Goal: Task Accomplishment & Management: Manage account settings

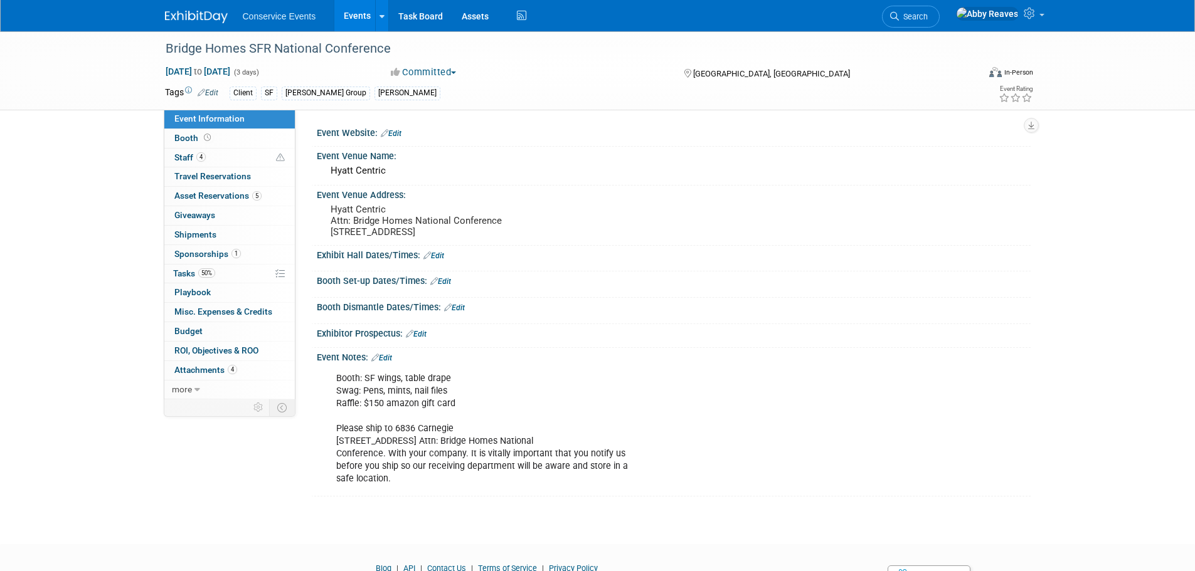
click at [340, 25] on link "Events" at bounding box center [357, 15] width 46 height 31
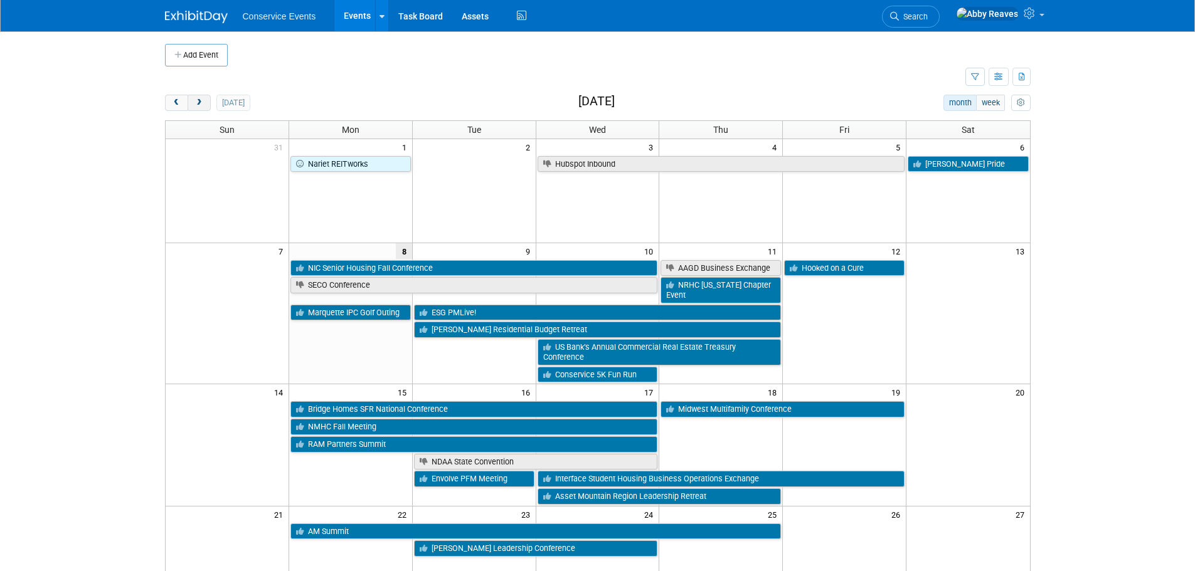
click at [203, 96] on button "next" at bounding box center [199, 103] width 23 height 16
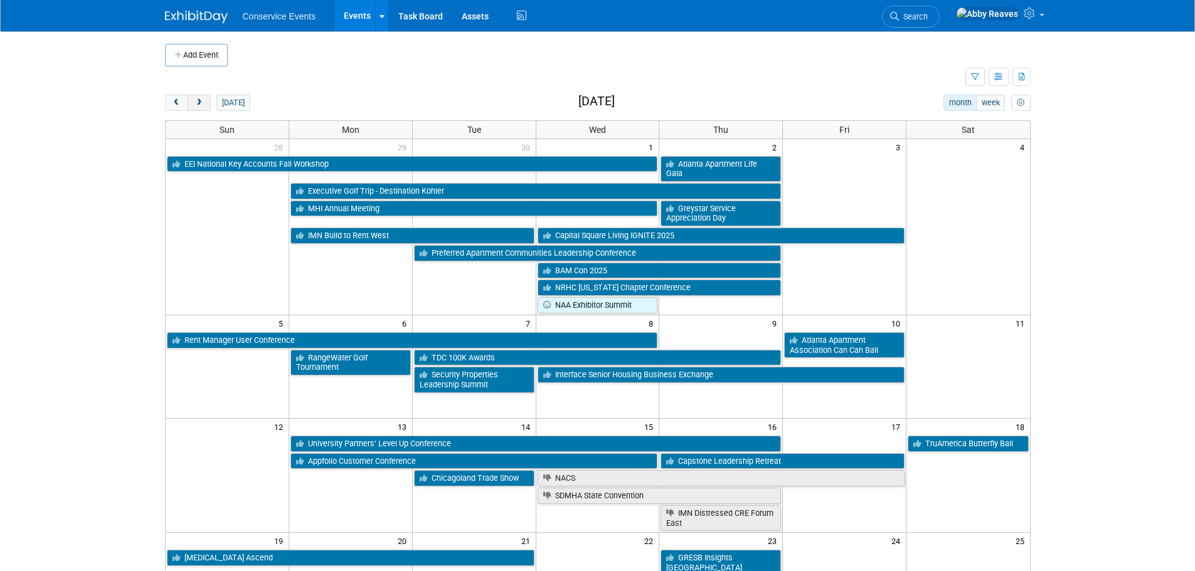
click at [191, 107] on button "next" at bounding box center [199, 103] width 23 height 16
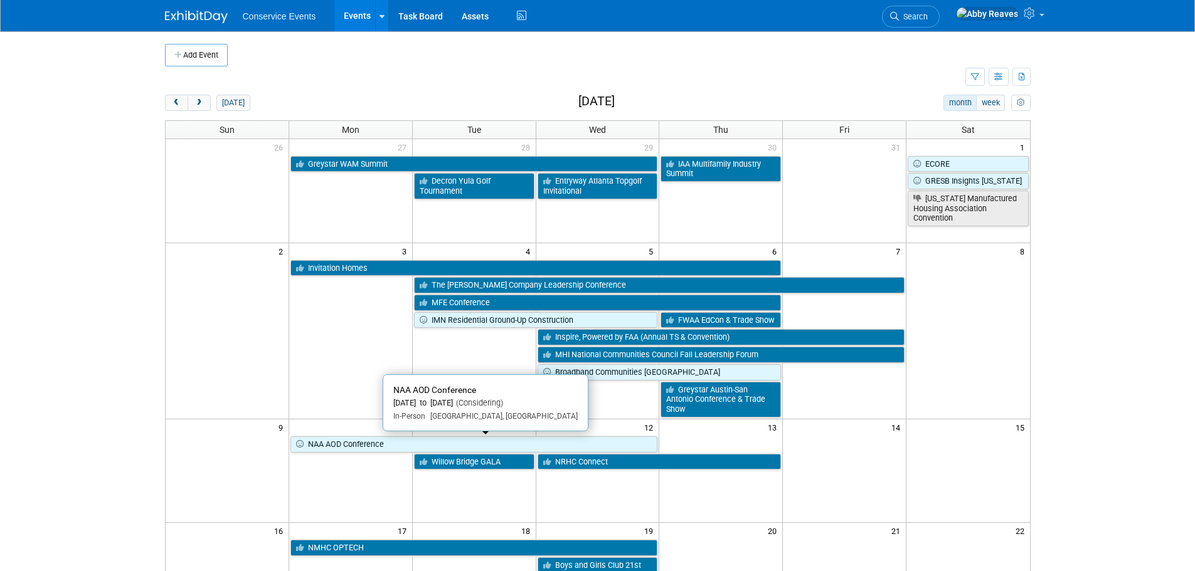
click at [365, 450] on link "NAA AOD Conference" at bounding box center [474, 444] width 368 height 16
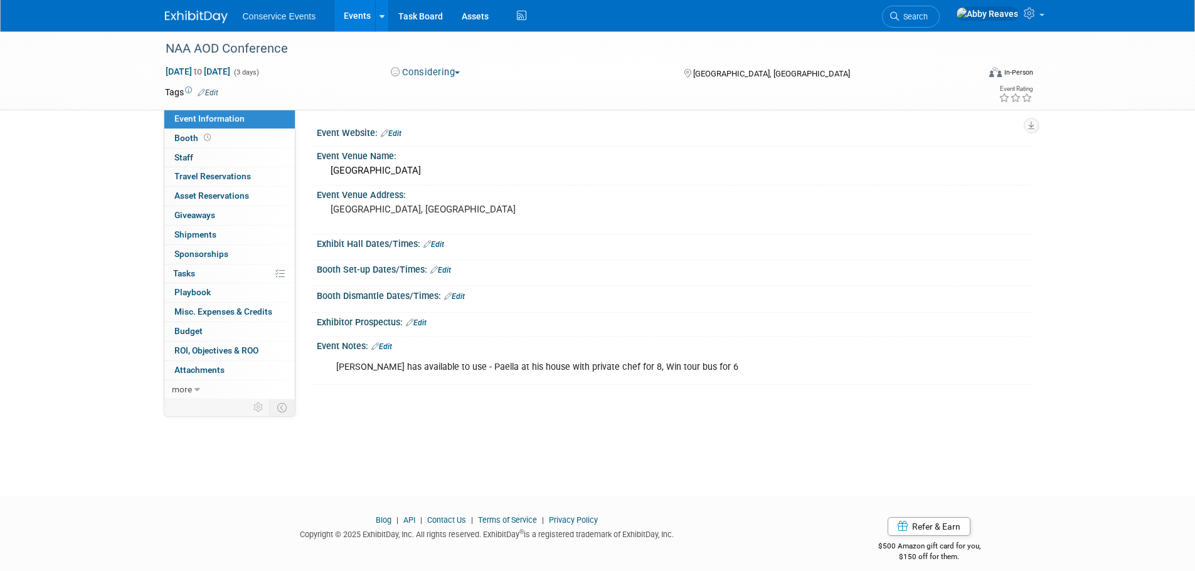
click at [356, 8] on link "Events" at bounding box center [357, 15] width 46 height 31
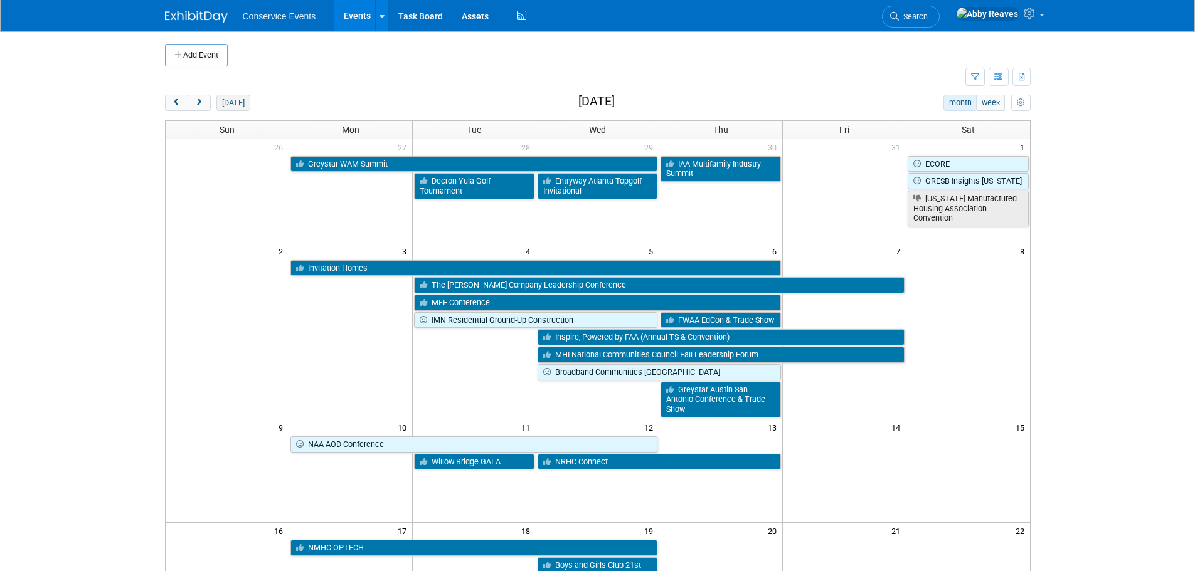
click at [234, 103] on button "today" at bounding box center [232, 103] width 33 height 16
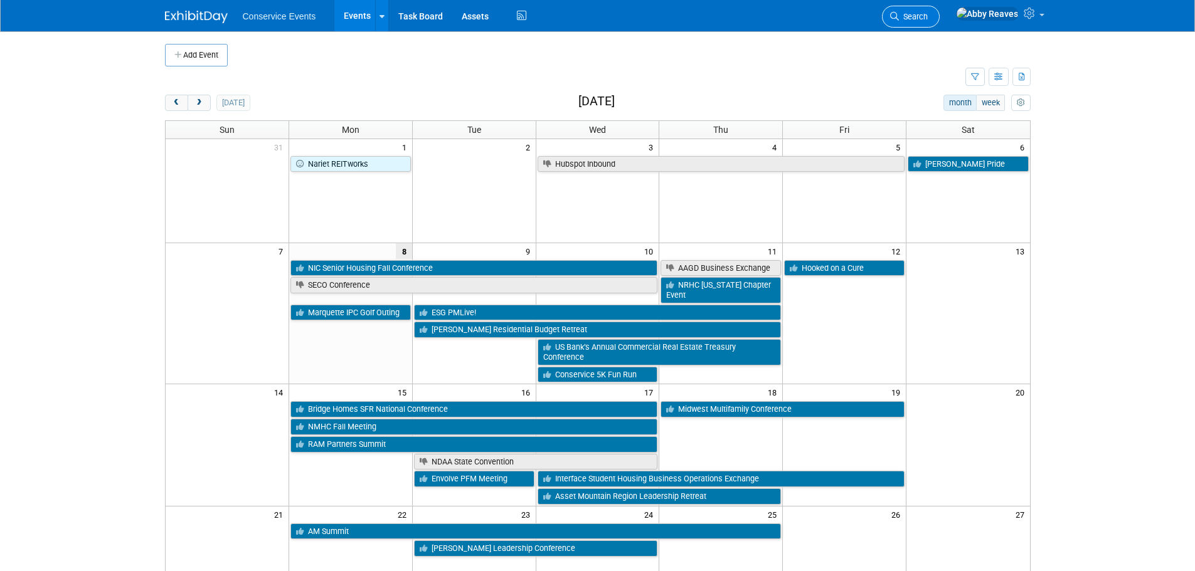
click at [939, 10] on link "Search" at bounding box center [911, 17] width 58 height 22
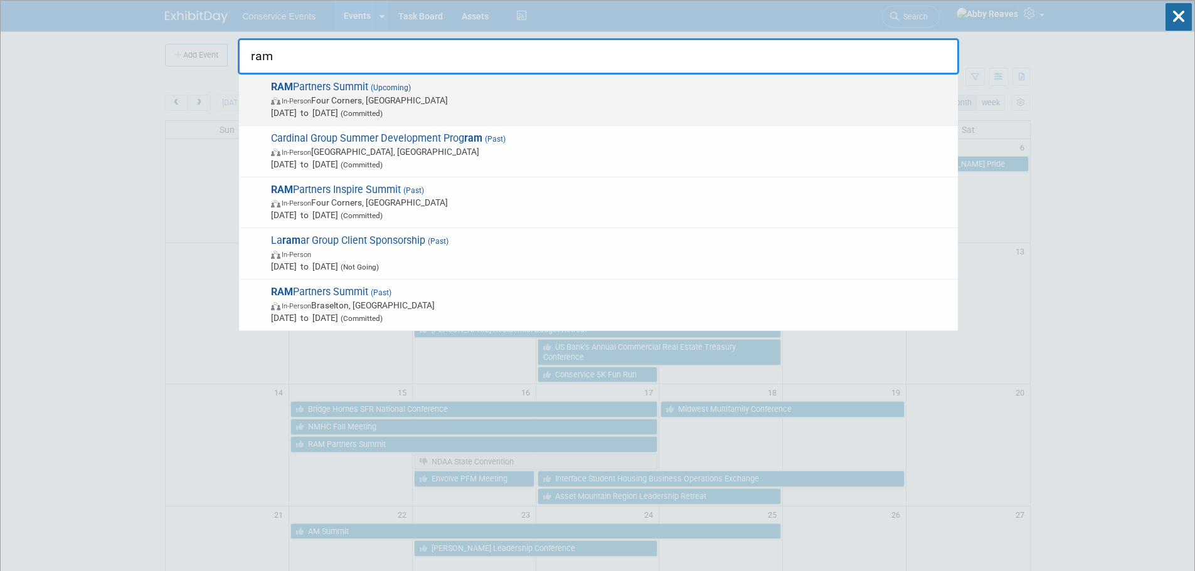
type input "ram"
click at [500, 83] on span "RAM Partners Summit (Upcoming) In-Person Four Corners, FL Sep 15, 2025 to Sep 1…" at bounding box center [609, 100] width 684 height 38
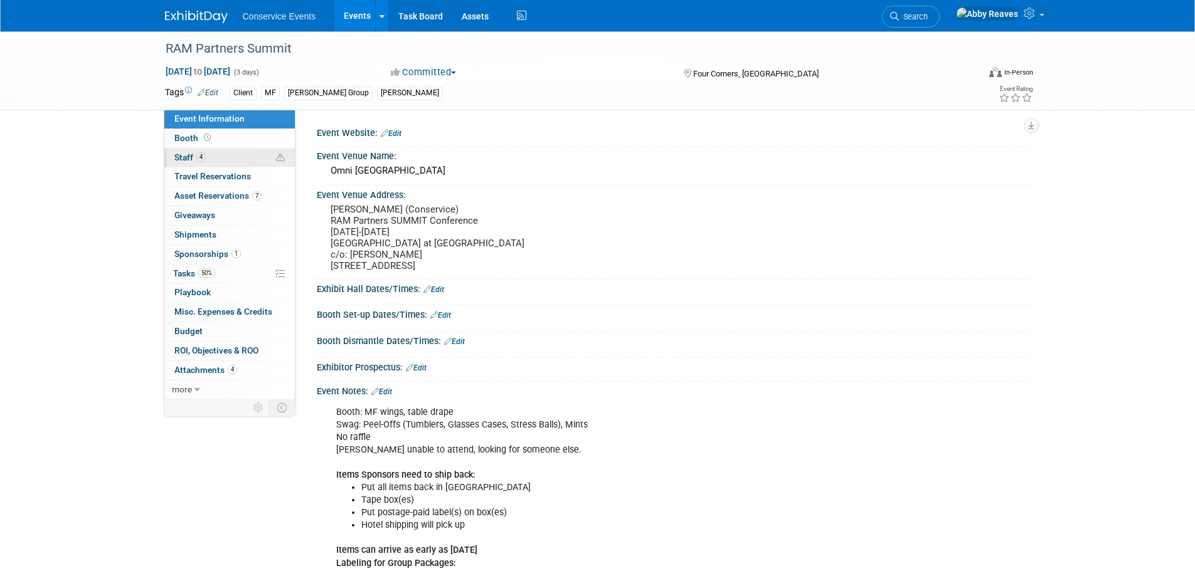
click at [234, 152] on link "4 Staff 4" at bounding box center [229, 158] width 130 height 19
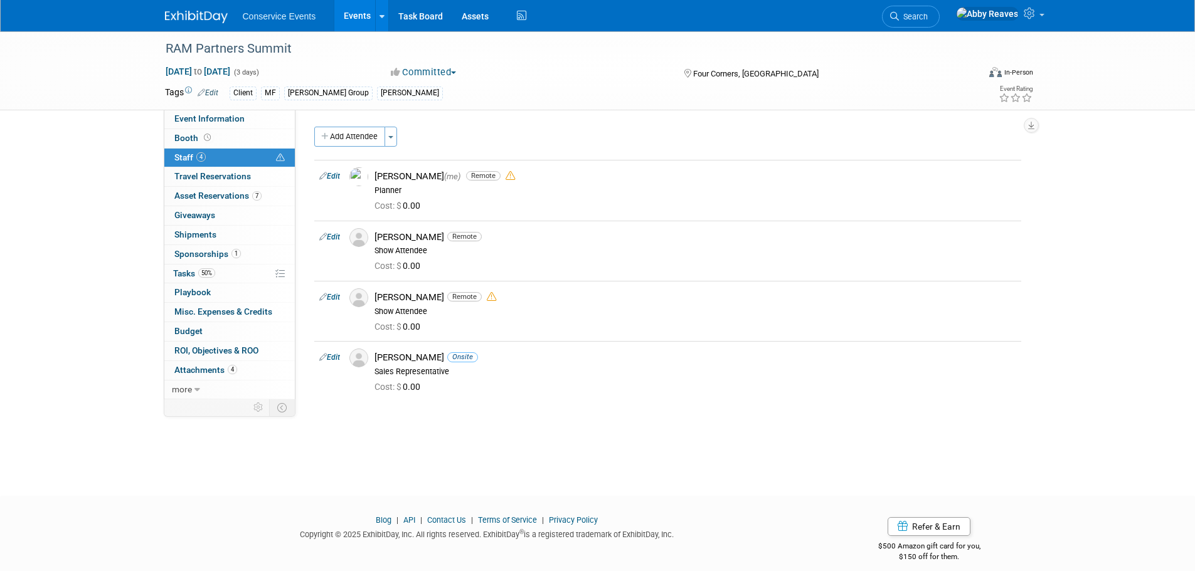
click at [351, 24] on link "Events" at bounding box center [357, 15] width 46 height 31
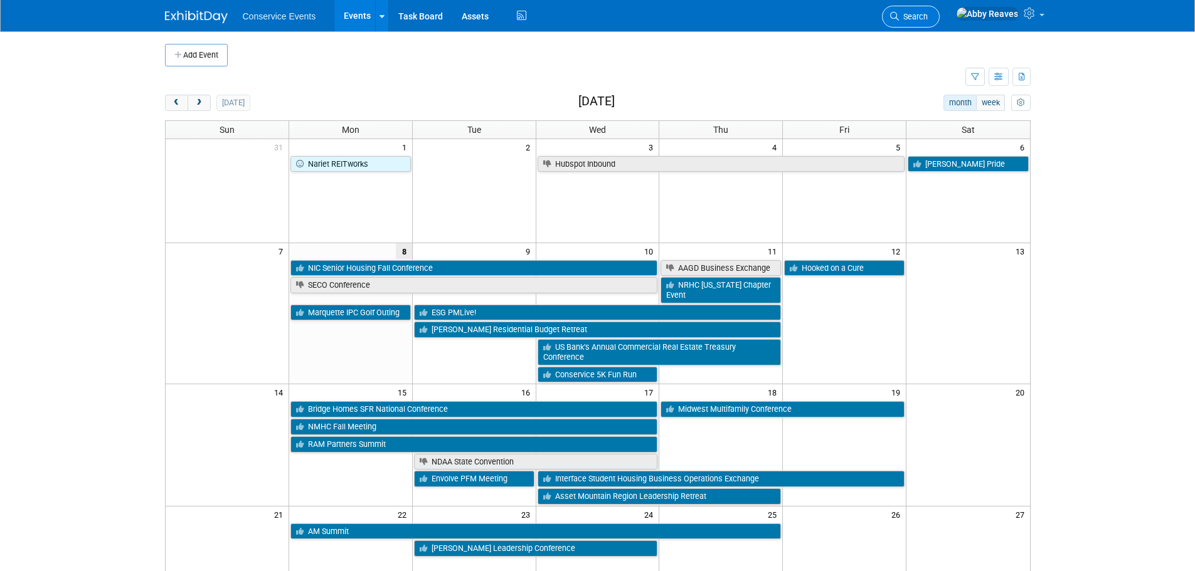
click at [928, 18] on span "Search" at bounding box center [913, 16] width 29 height 9
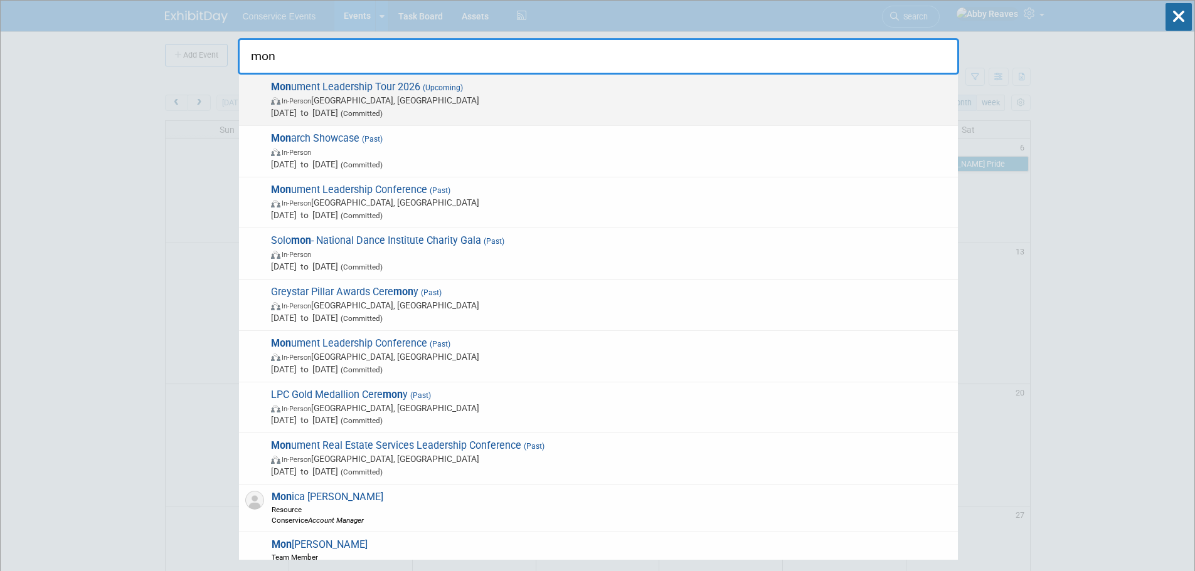
type input "mon"
click at [436, 103] on span "In-Person Orlando, FL" at bounding box center [611, 100] width 680 height 13
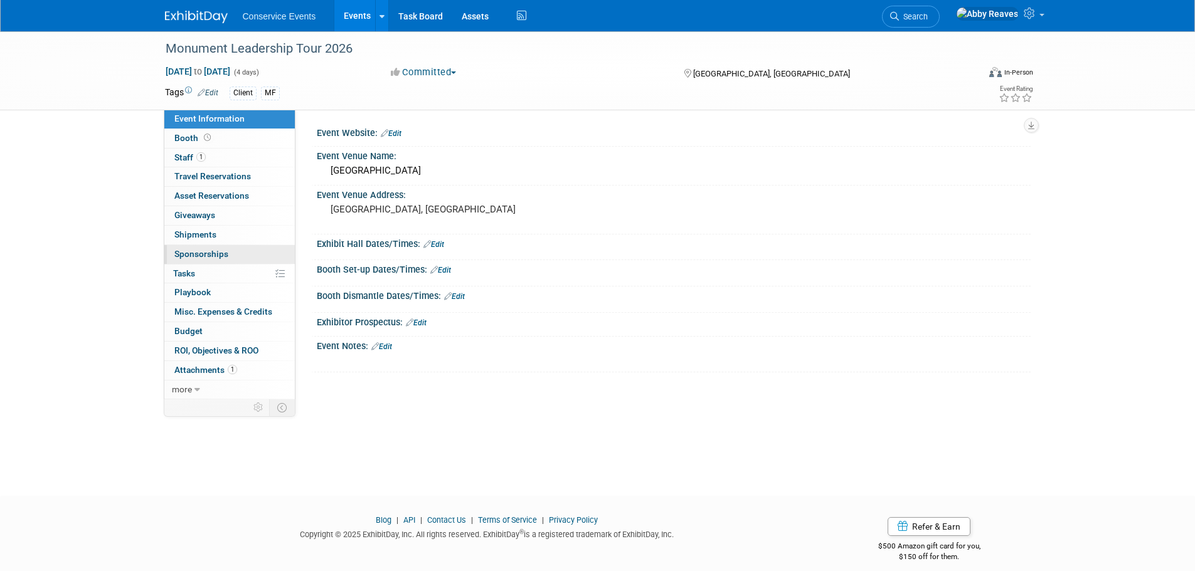
click at [234, 257] on link "0 Sponsorships 0" at bounding box center [229, 254] width 130 height 19
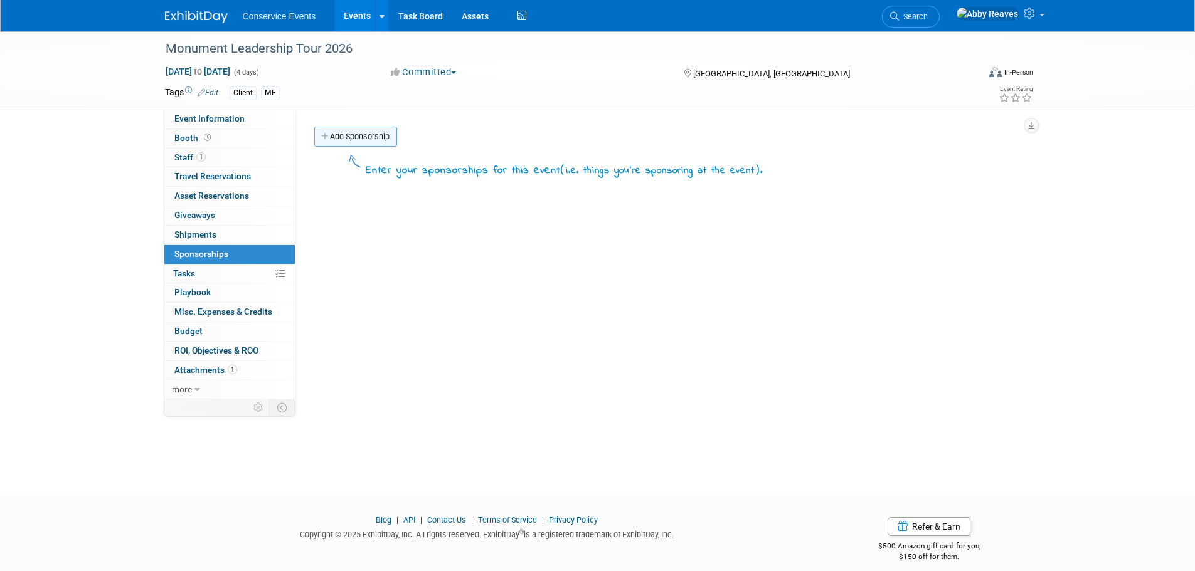
click at [345, 136] on link "Add Sponsorship" at bounding box center [355, 137] width 83 height 20
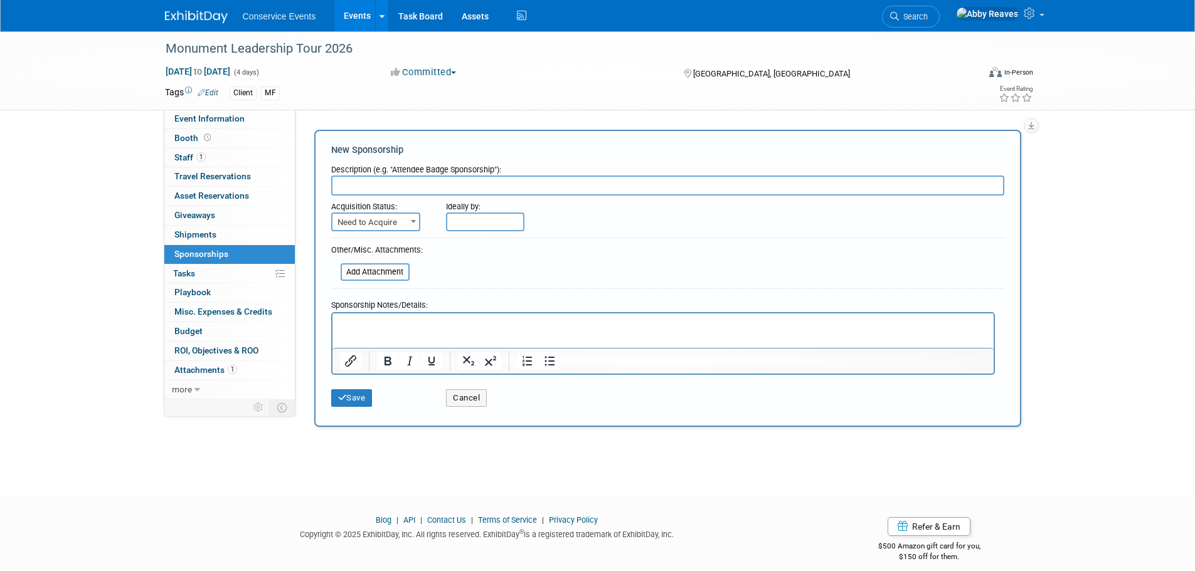
click at [406, 188] on input "text" at bounding box center [667, 186] width 673 height 20
type input "Silver"
click at [394, 213] on span "Need to Acquire" at bounding box center [375, 222] width 89 height 19
select select "2"
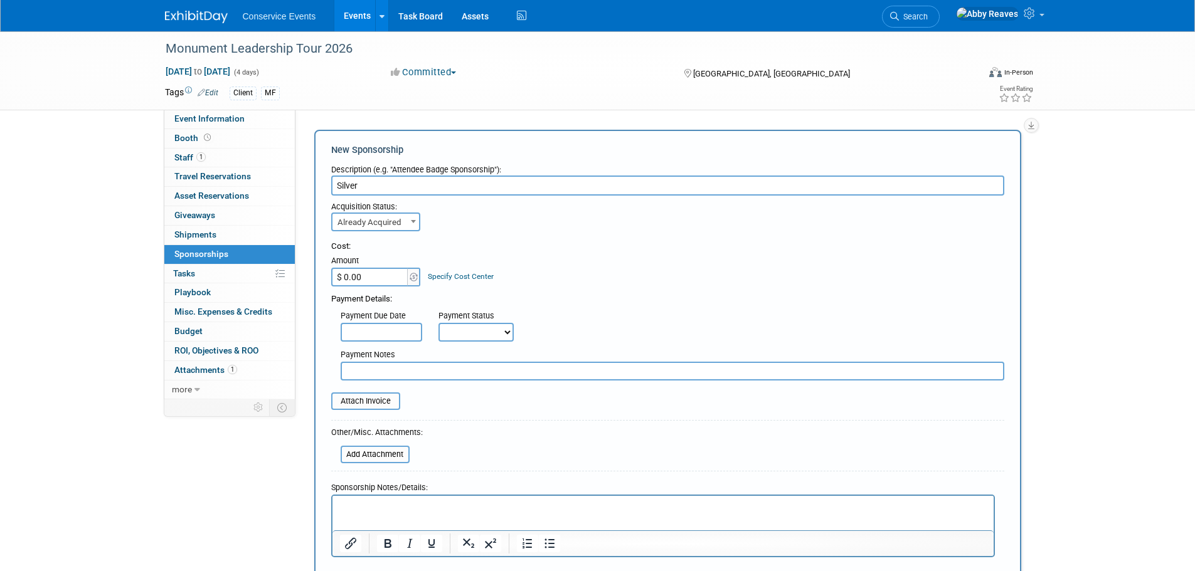
click at [391, 272] on input "$ 0.00" at bounding box center [370, 277] width 78 height 19
type input "$ 3,500.00"
click at [378, 408] on input "file" at bounding box center [324, 401] width 149 height 15
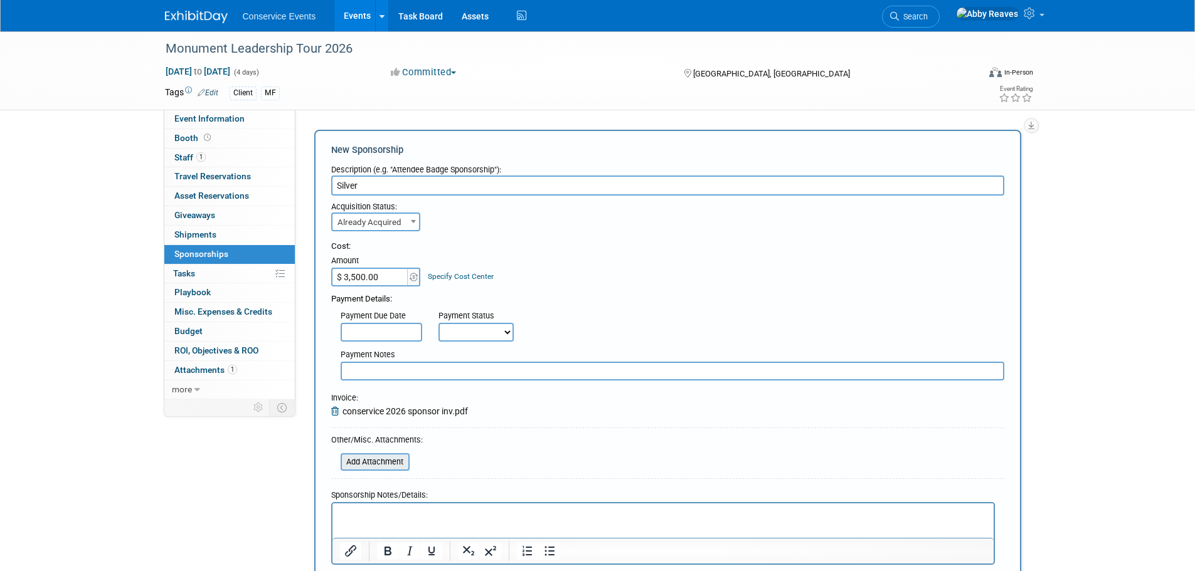
click at [382, 462] on input "file" at bounding box center [333, 462] width 149 height 15
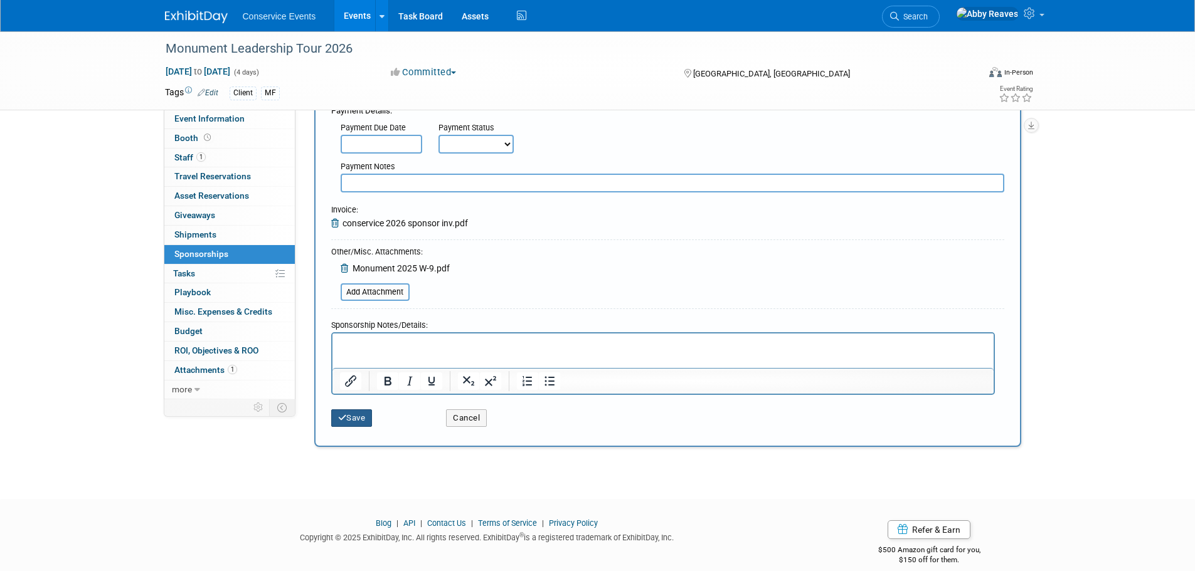
click at [344, 418] on icon "submit" at bounding box center [342, 418] width 9 height 8
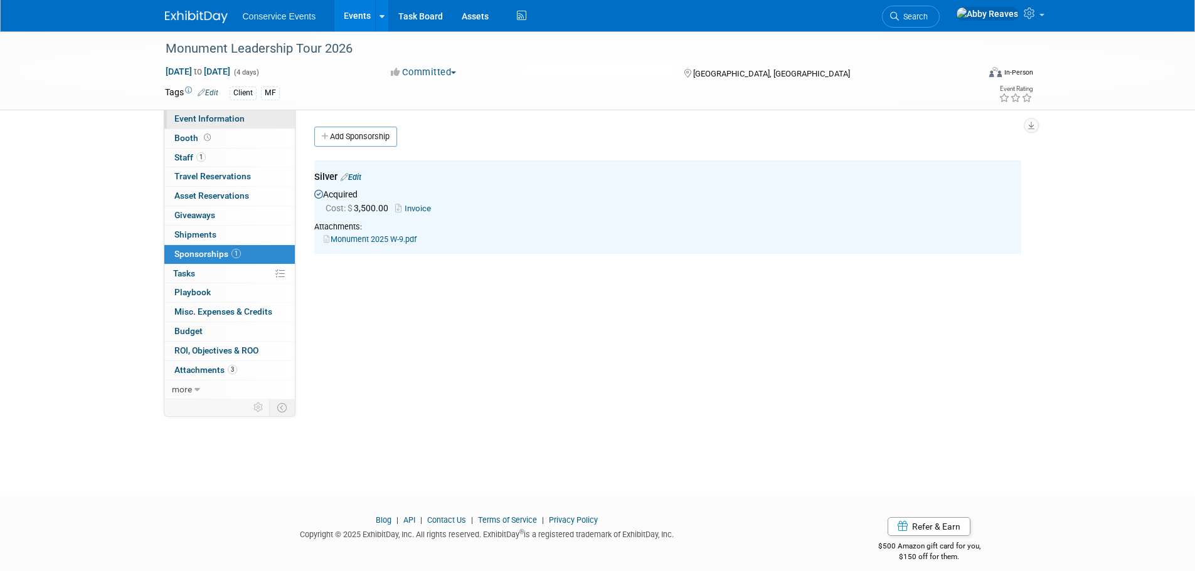
click at [241, 118] on span "Event Information" at bounding box center [209, 119] width 70 height 10
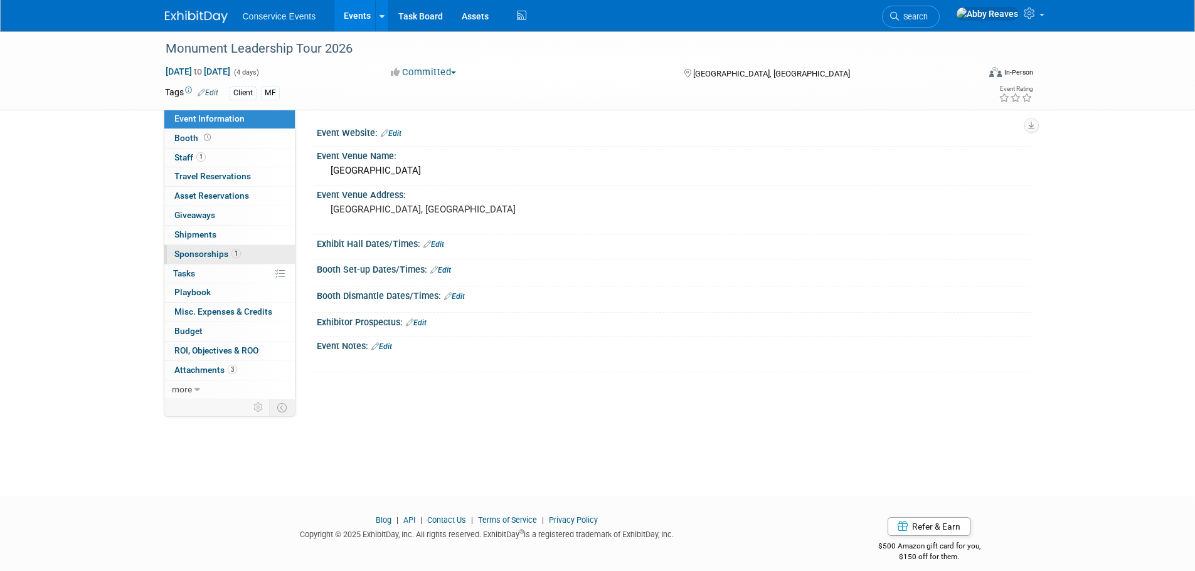
click at [223, 256] on span "Sponsorships 1" at bounding box center [207, 254] width 66 height 10
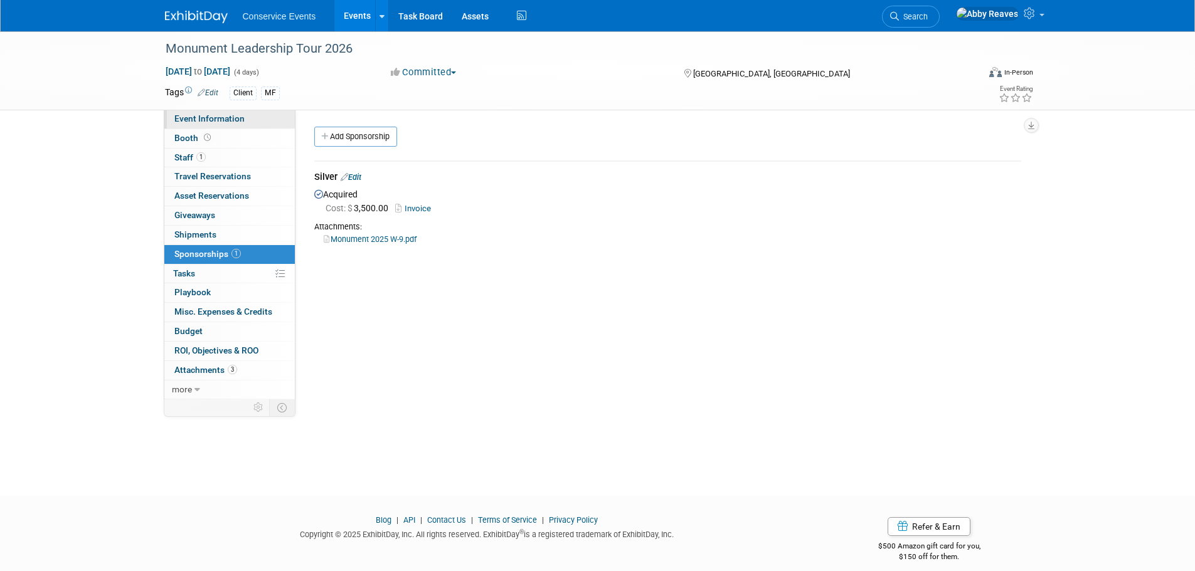
click at [257, 119] on link "Event Information" at bounding box center [229, 119] width 130 height 19
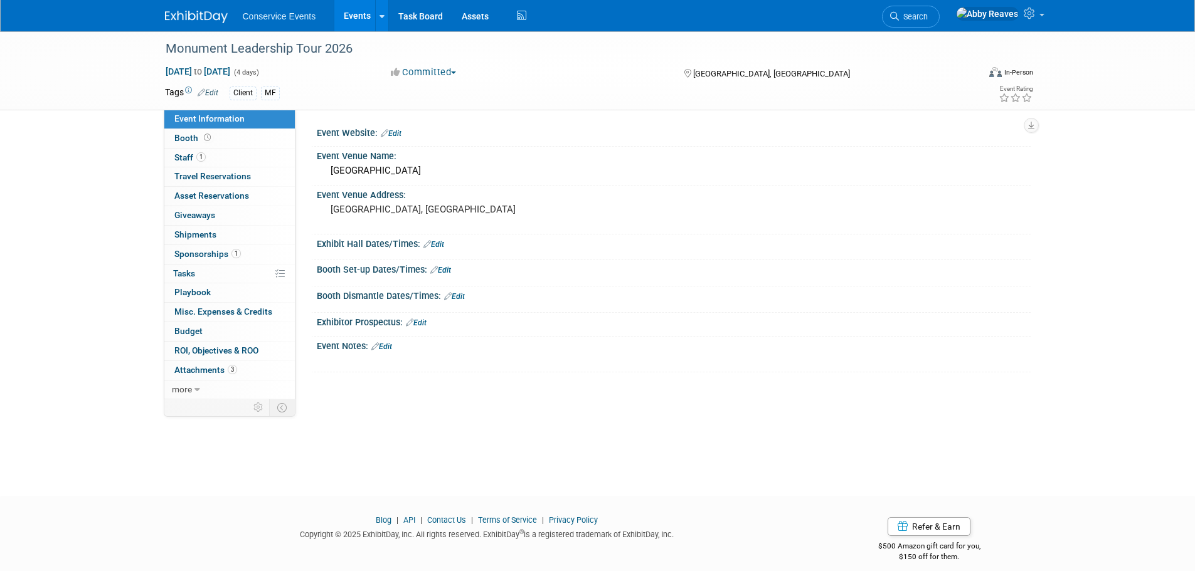
click at [351, 21] on link "Events" at bounding box center [357, 15] width 46 height 31
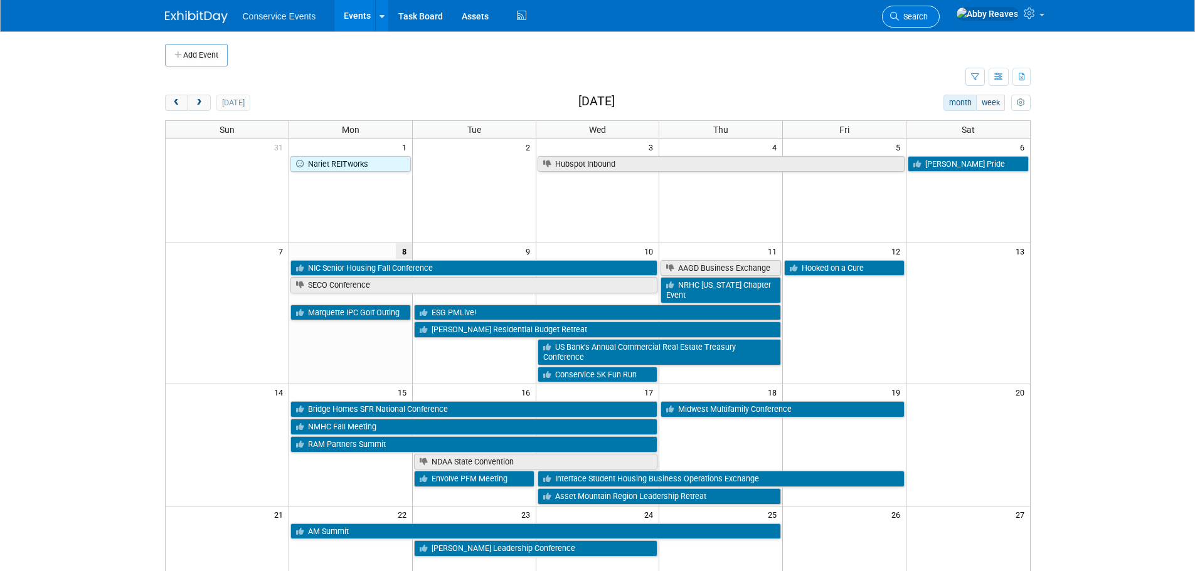
click at [928, 19] on span "Search" at bounding box center [913, 16] width 29 height 9
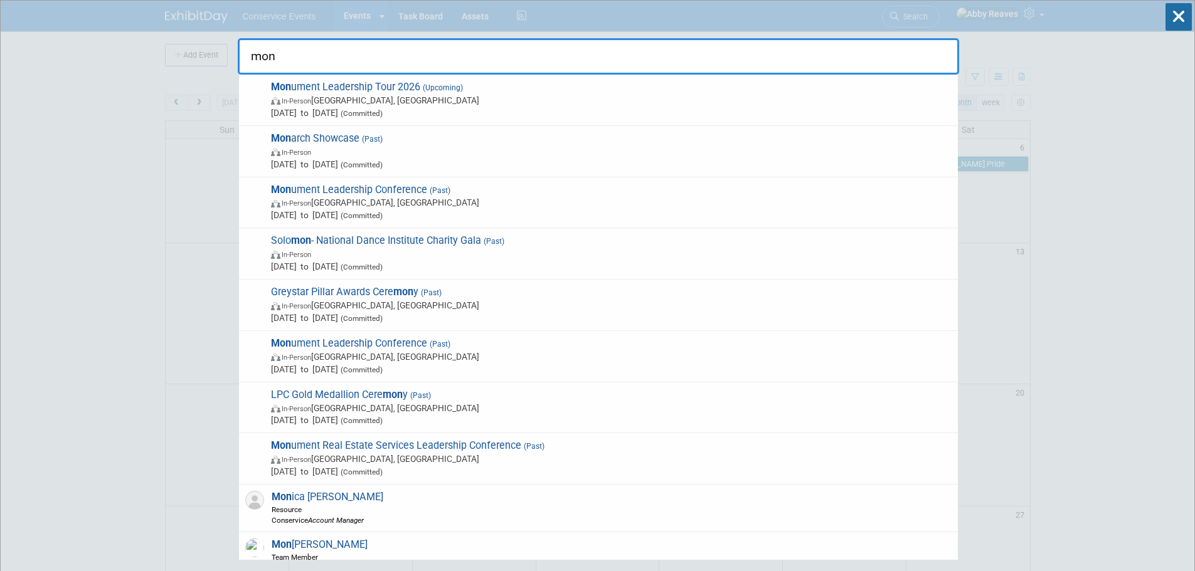
type input "mon"
drag, startPoint x: 162, startPoint y: 192, endPoint x: 166, endPoint y: 154, distance: 37.8
